Goal: Navigation & Orientation: Go to known website

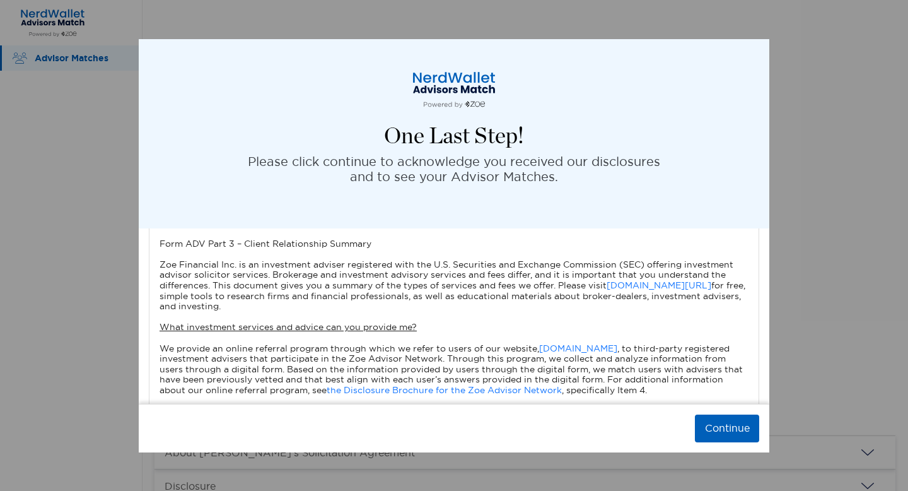
scroll to position [163, 0]
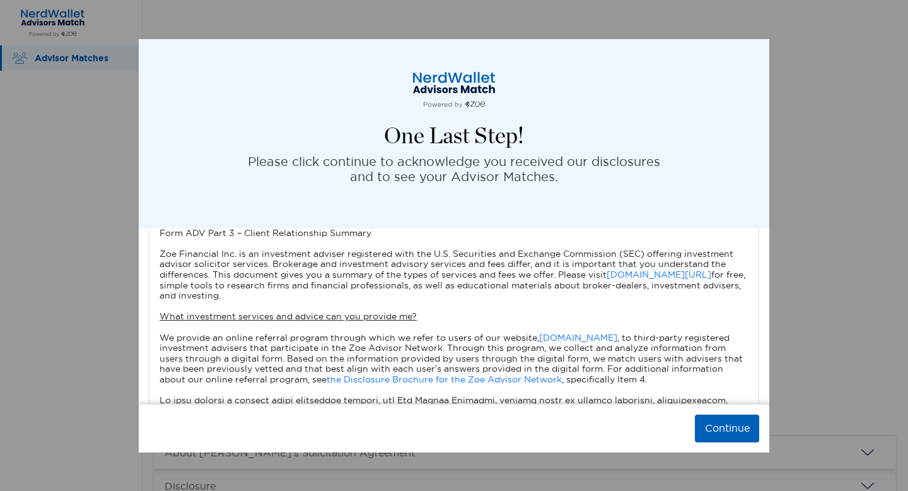
click at [689, 419] on div "Continue" at bounding box center [454, 428] width 631 height 49
click at [720, 426] on button "Continue" at bounding box center [727, 428] width 64 height 28
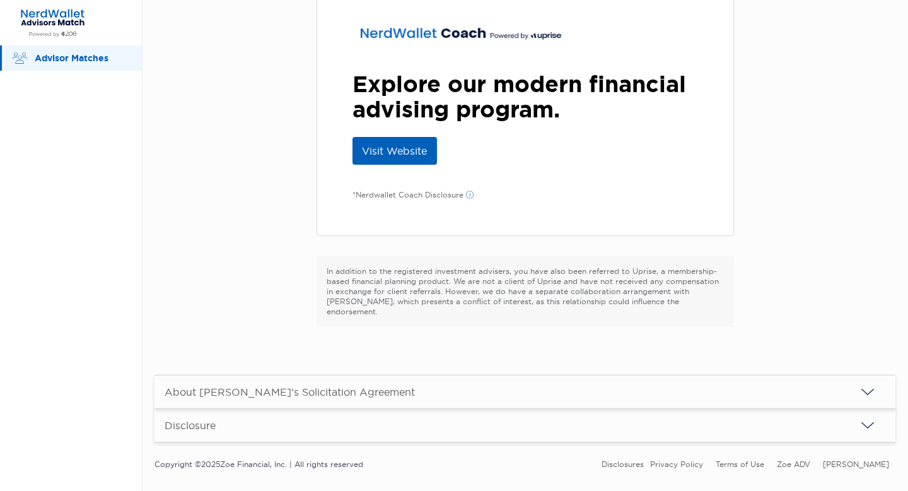
scroll to position [0, 0]
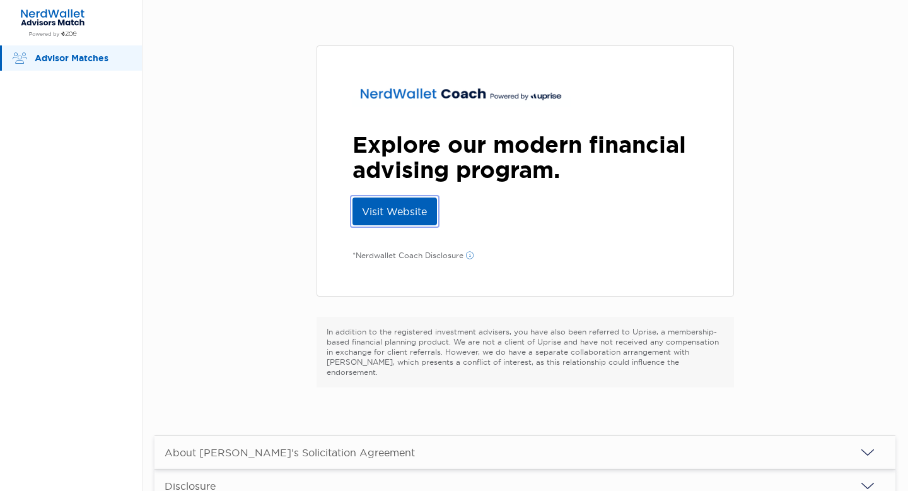
click at [376, 206] on link "Visit Website" at bounding box center [395, 211] width 85 height 28
click at [79, 67] on div "Advisor Matches" at bounding box center [71, 57] width 142 height 25
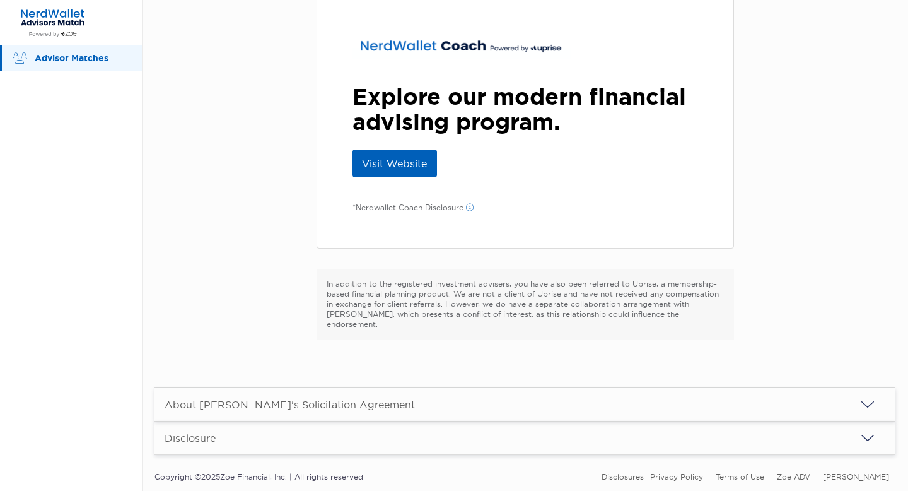
scroll to position [72, 0]
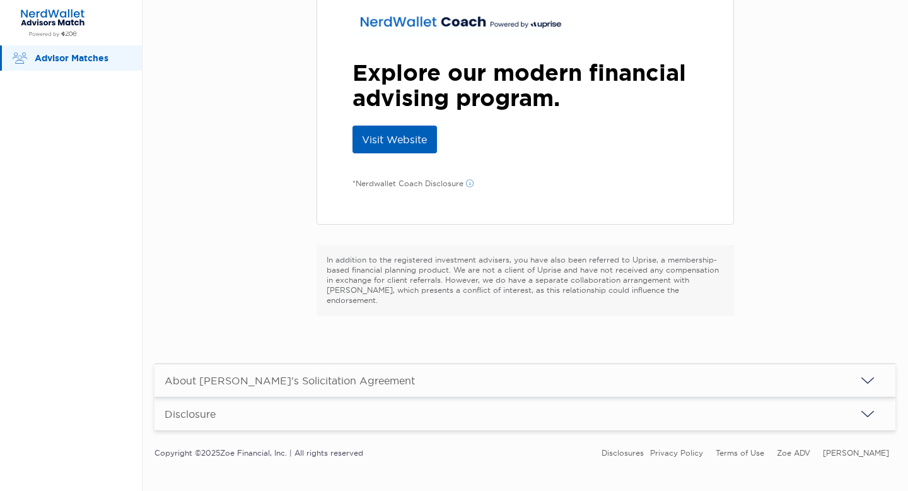
click at [242, 382] on div "About [PERSON_NAME]'s Solicitation Agreement" at bounding box center [290, 380] width 271 height 33
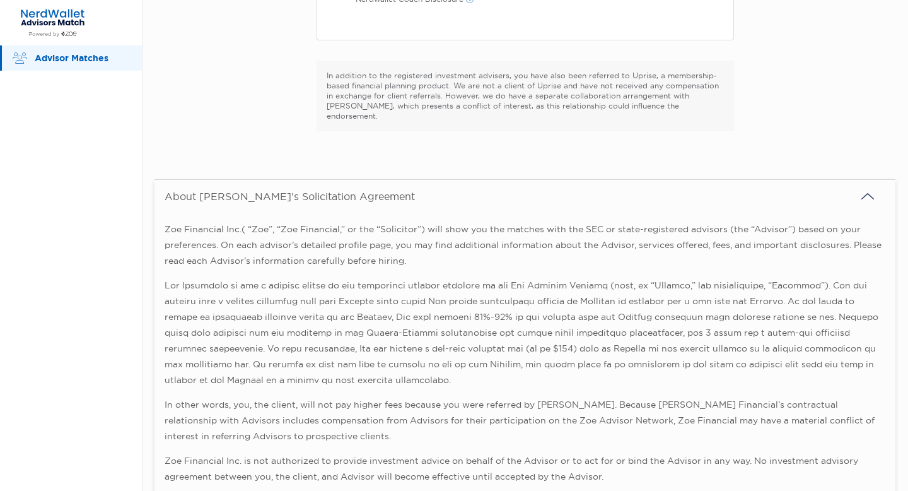
scroll to position [393, 0]
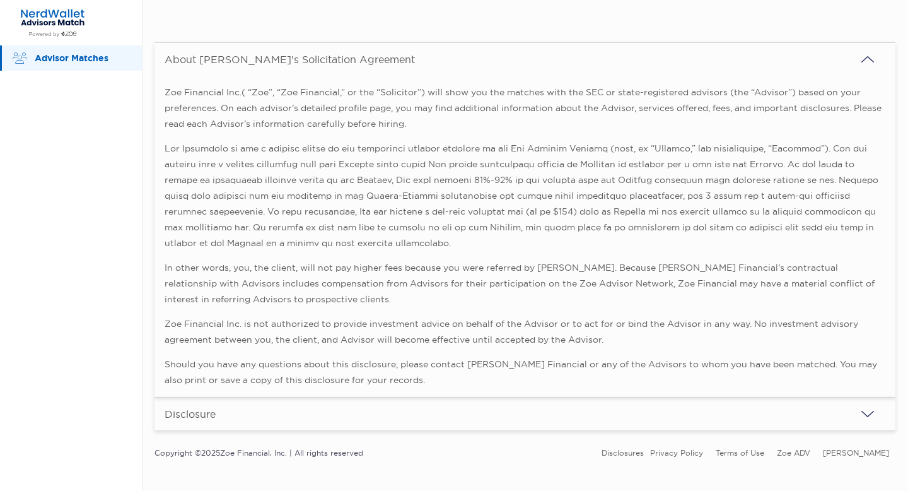
click at [233, 408] on div "Disclosure" at bounding box center [525, 413] width 741 height 33
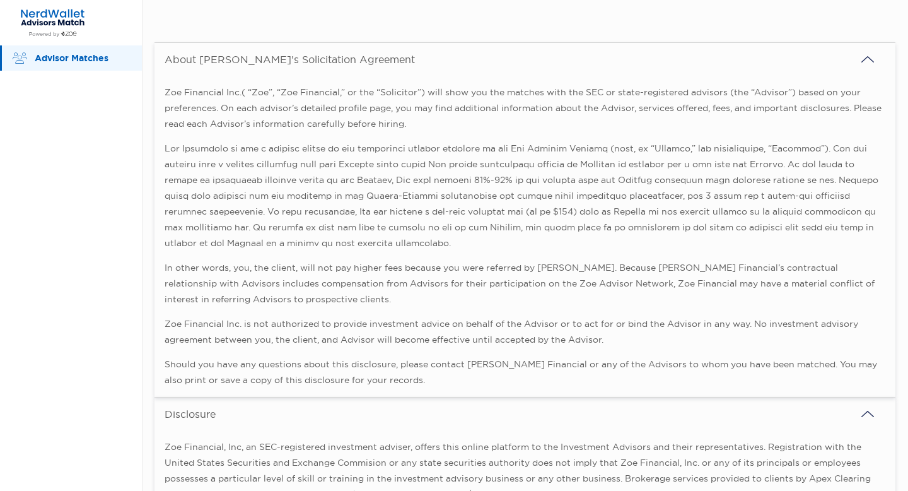
scroll to position [0, 0]
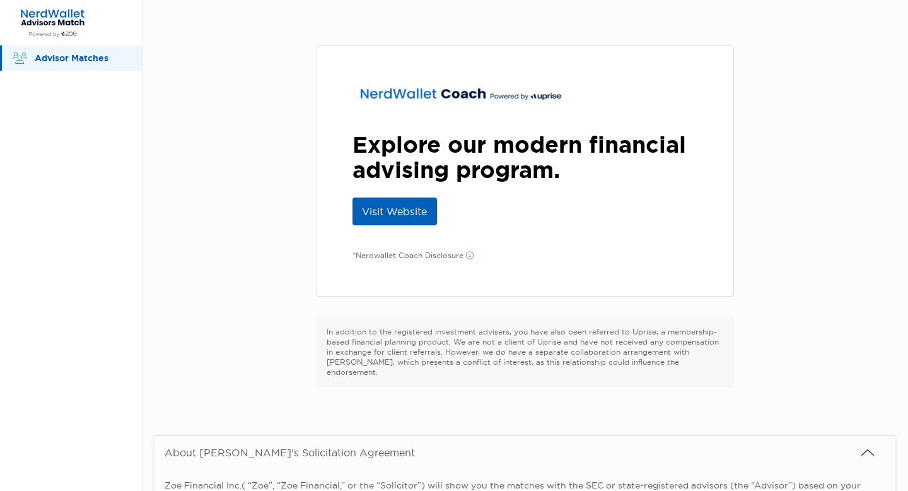
click at [430, 233] on div "Explore our modern financial advising program. Visit Website *Nerdwallet Coach …" at bounding box center [525, 170] width 417 height 251
click at [418, 218] on link "Visit Website" at bounding box center [395, 211] width 85 height 28
